Goal: Information Seeking & Learning: Understand process/instructions

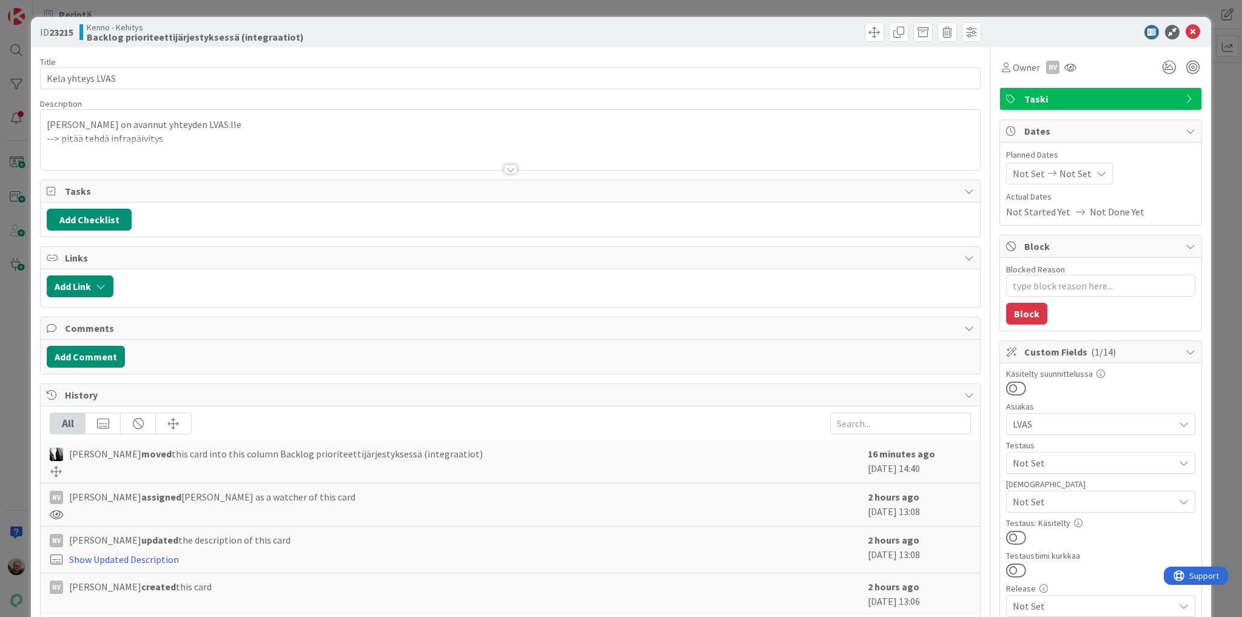
type textarea "x"
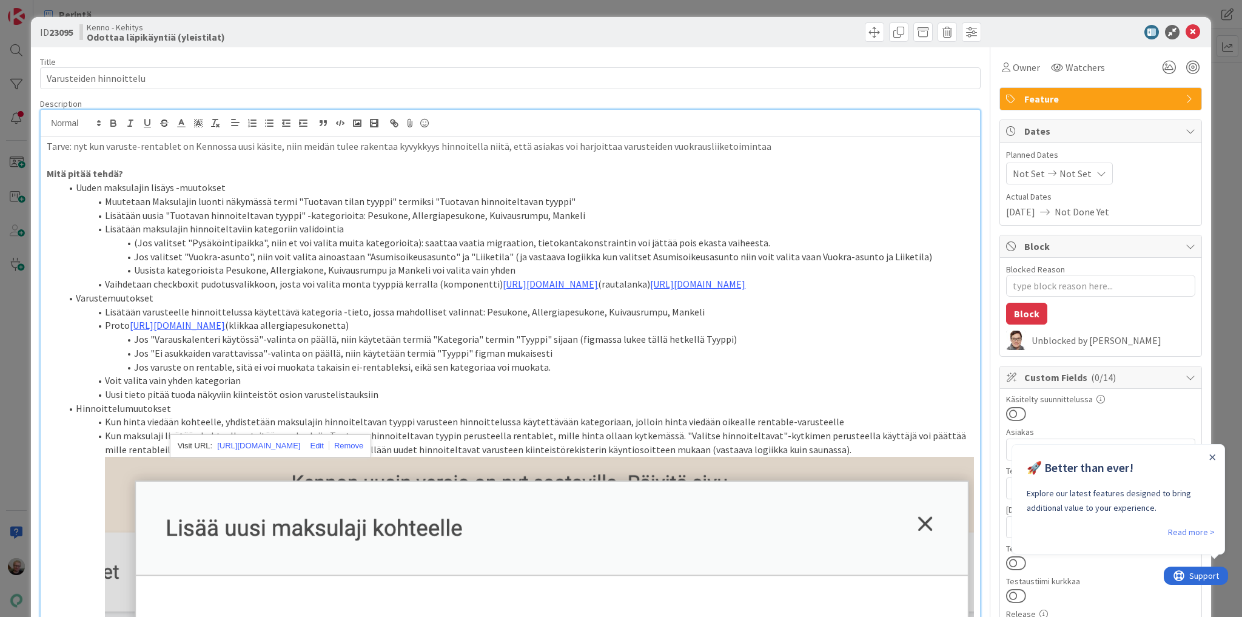
scroll to position [146, 0]
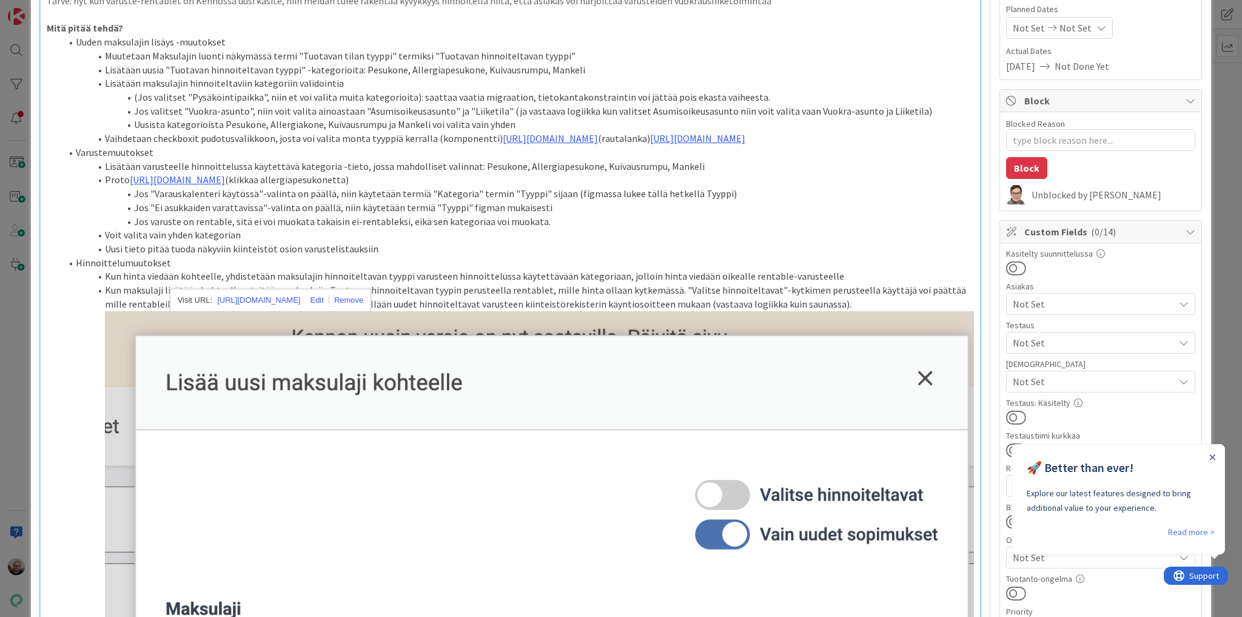
click at [313, 215] on li "Jos "Ei asukkaiden varattavissa"-valinta on päällä, niin käytetään termiä "Tyyp…" at bounding box center [517, 208] width 913 height 14
click at [619, 215] on li "Jos "Ei asukkaiden varattavissa"-valinta on päällä, niin käytetään termiä "Tyyp…" at bounding box center [517, 208] width 913 height 14
click at [562, 201] on li "Jos "Varauskalenteri käytössä"-valinta on päällä, niin käytetään termiä "Katego…" at bounding box center [517, 194] width 913 height 14
click at [488, 201] on li "Jos "Varauskalenteri käytössä"-valinta on päällä, niin käytetään termiä "Katego…" at bounding box center [517, 194] width 913 height 14
click at [706, 201] on li "Jos "Varauskalenteri käytössä"-valinta on päällä, niin käytetään termiä "Katego…" at bounding box center [517, 194] width 913 height 14
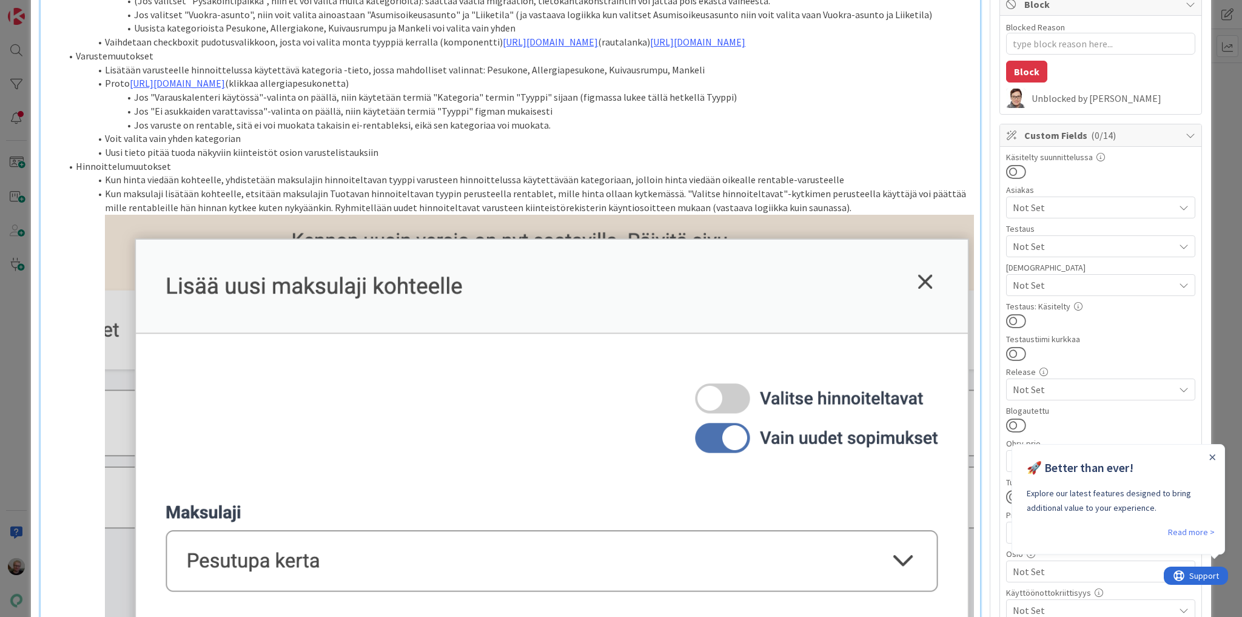
scroll to position [243, 0]
type textarea "x"
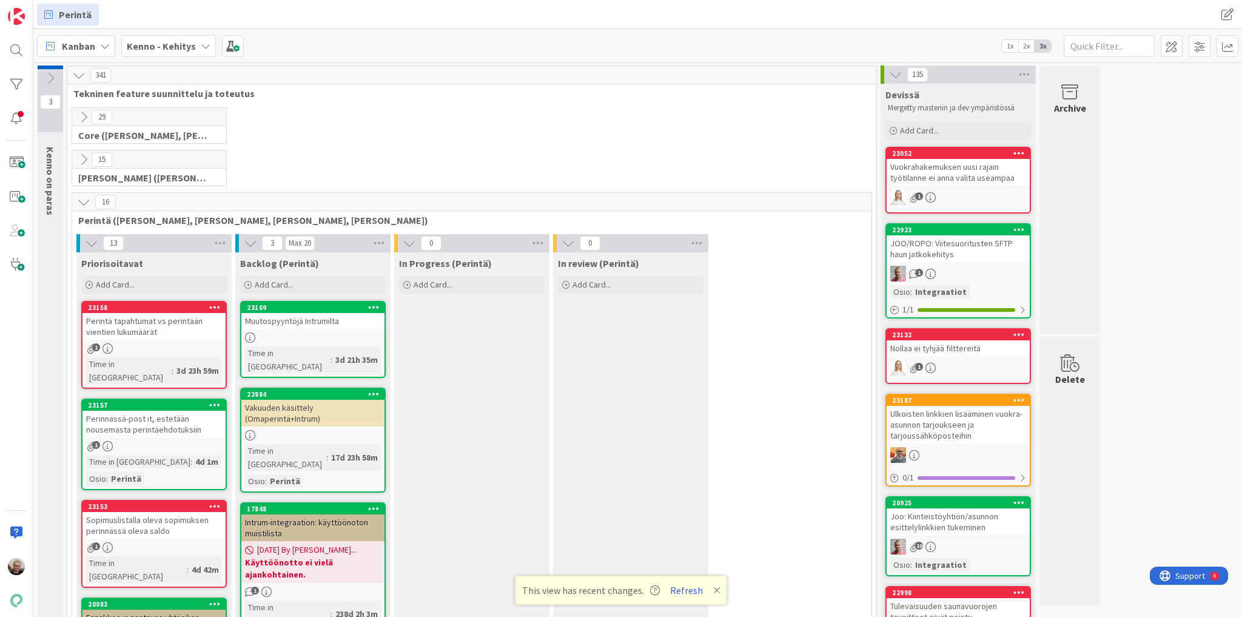
scroll to position [1989, 0]
